Goal: Find specific page/section: Find specific page/section

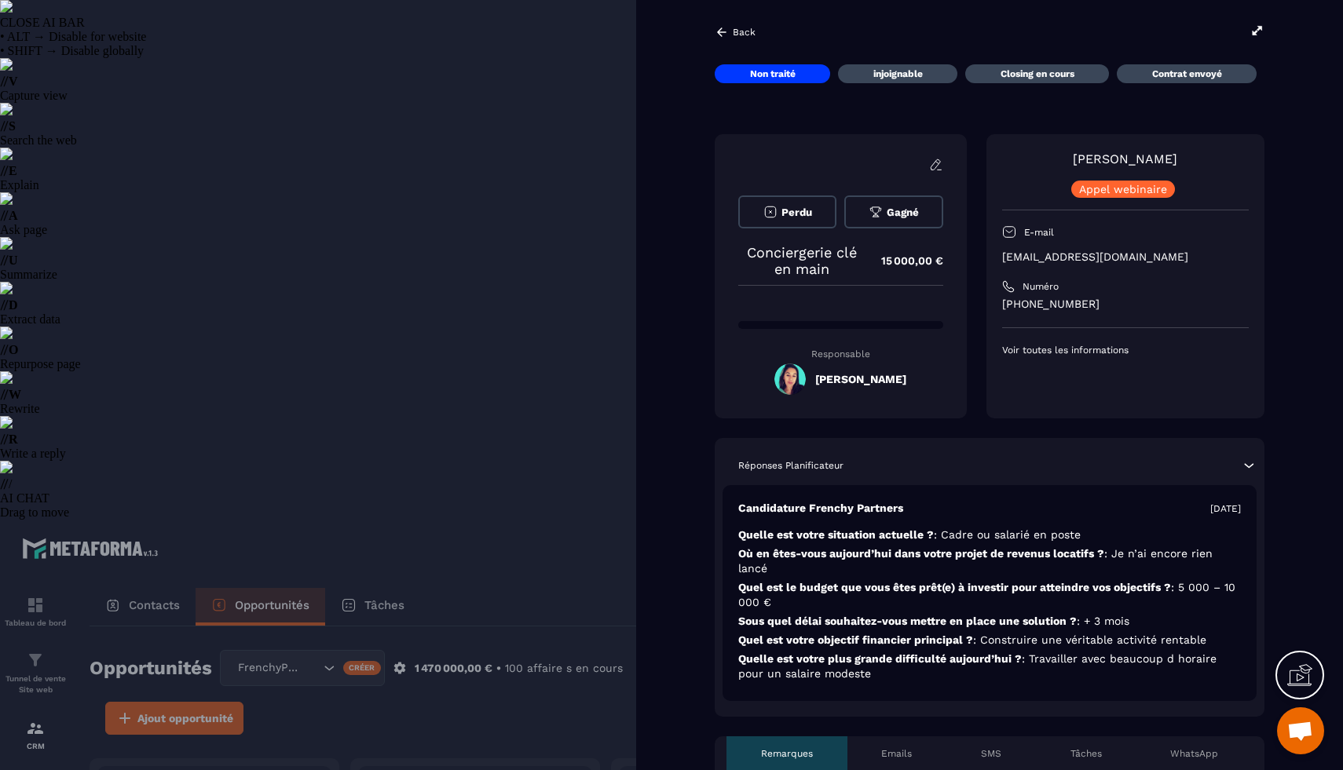
select select "******"
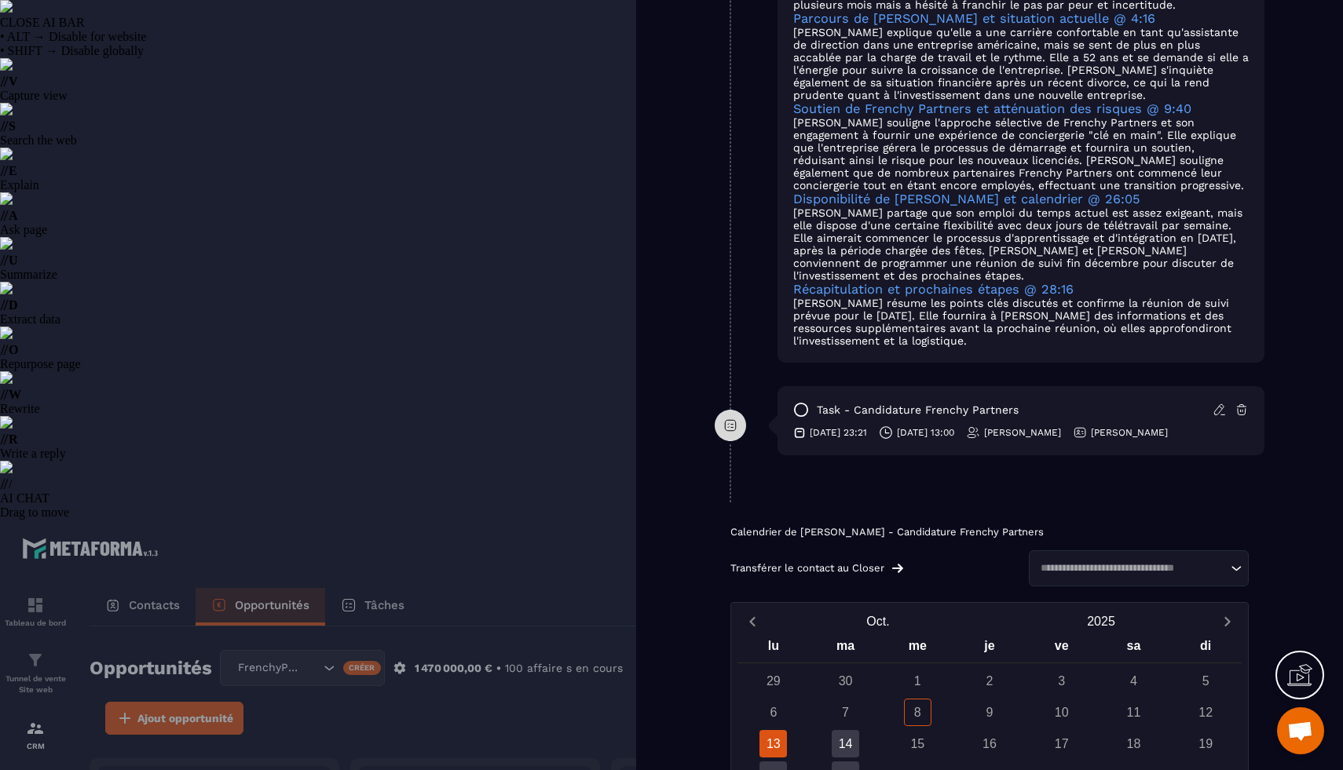
scroll to position [1242, 0]
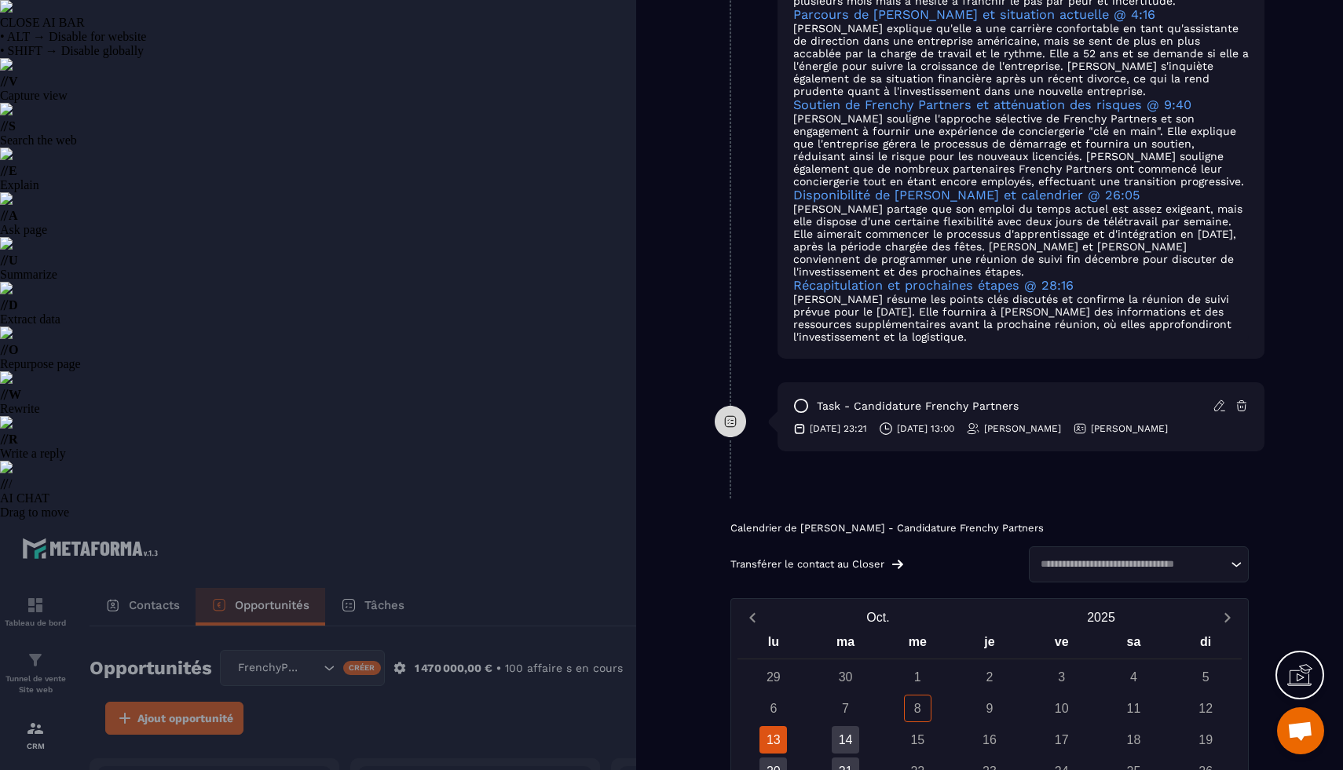
click at [165, 602] on div at bounding box center [671, 385] width 1343 height 770
